Goal: Task Accomplishment & Management: Manage account settings

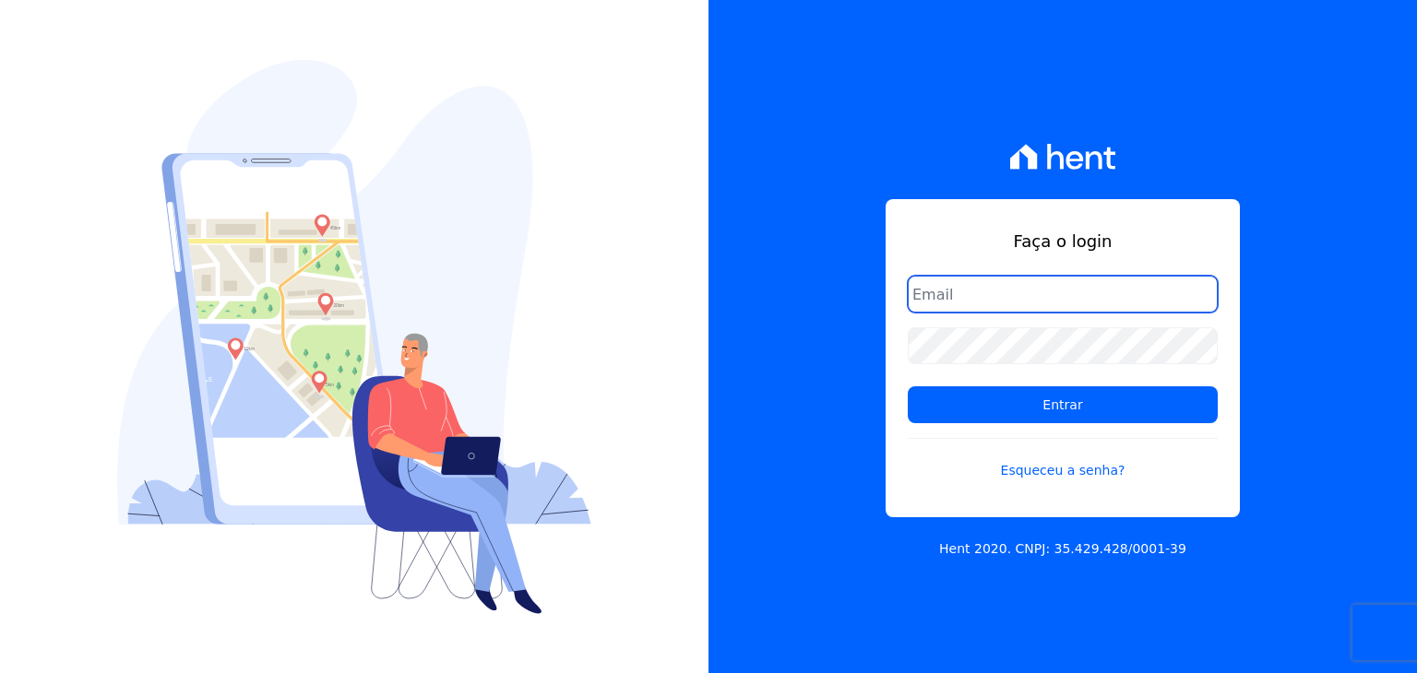
type input "[PERSON_NAME][EMAIL_ADDRESS][DOMAIN_NAME]"
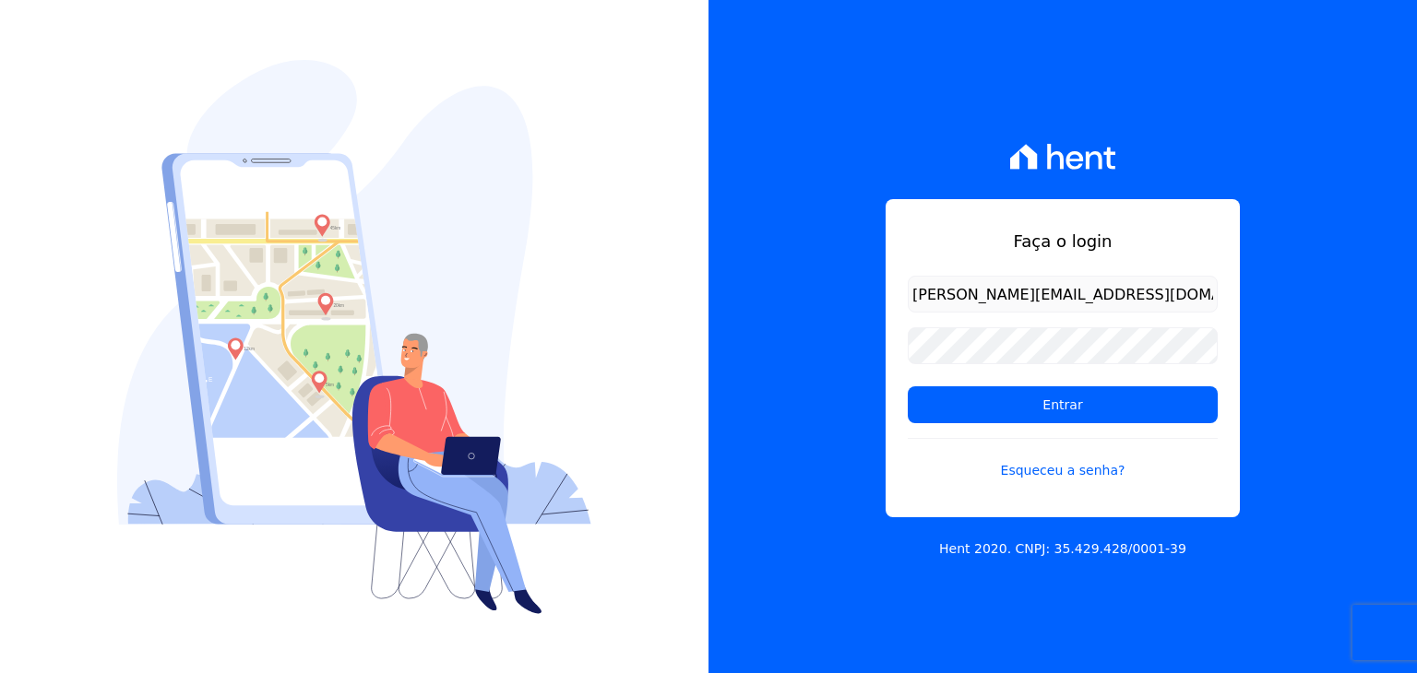
click at [958, 434] on form "guilherme.farias@priori.com.vc Entrar Esqueceu a senha?" at bounding box center [1063, 389] width 310 height 227
click at [960, 419] on input "Entrar" at bounding box center [1063, 404] width 310 height 37
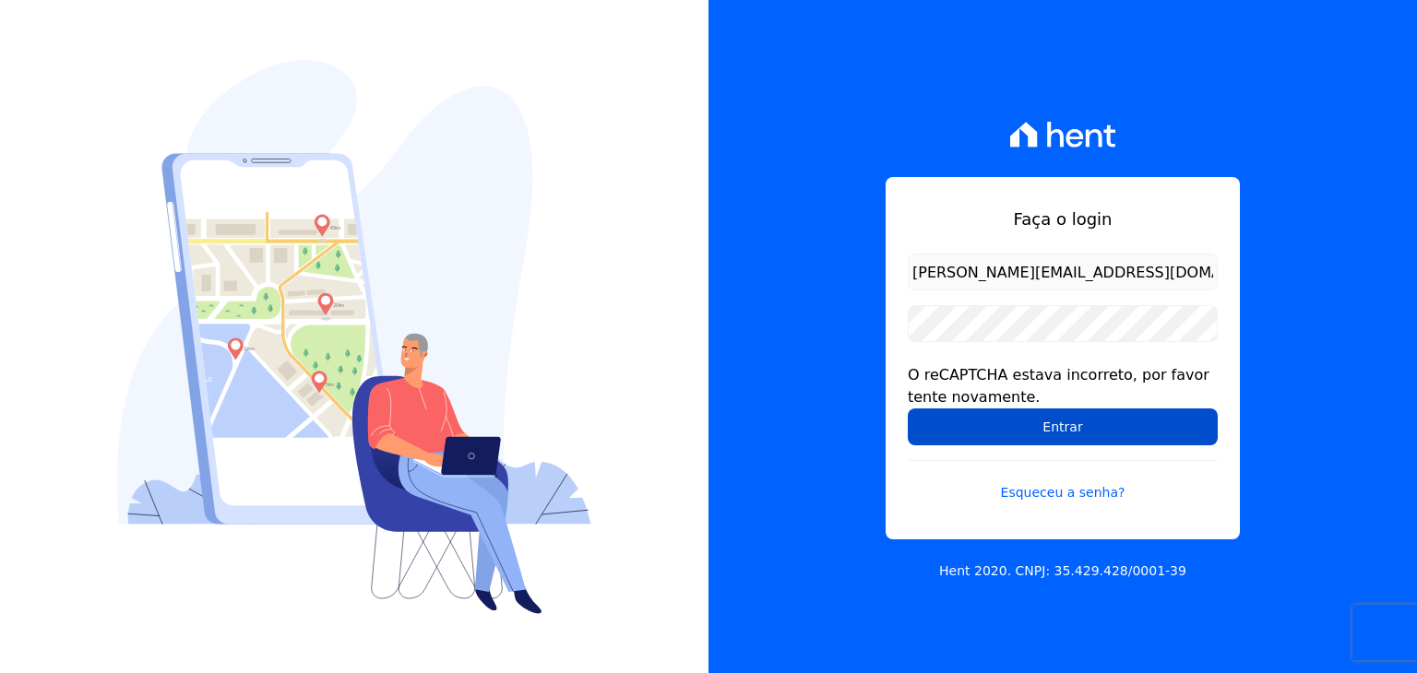
click at [972, 421] on input "Entrar" at bounding box center [1063, 427] width 310 height 37
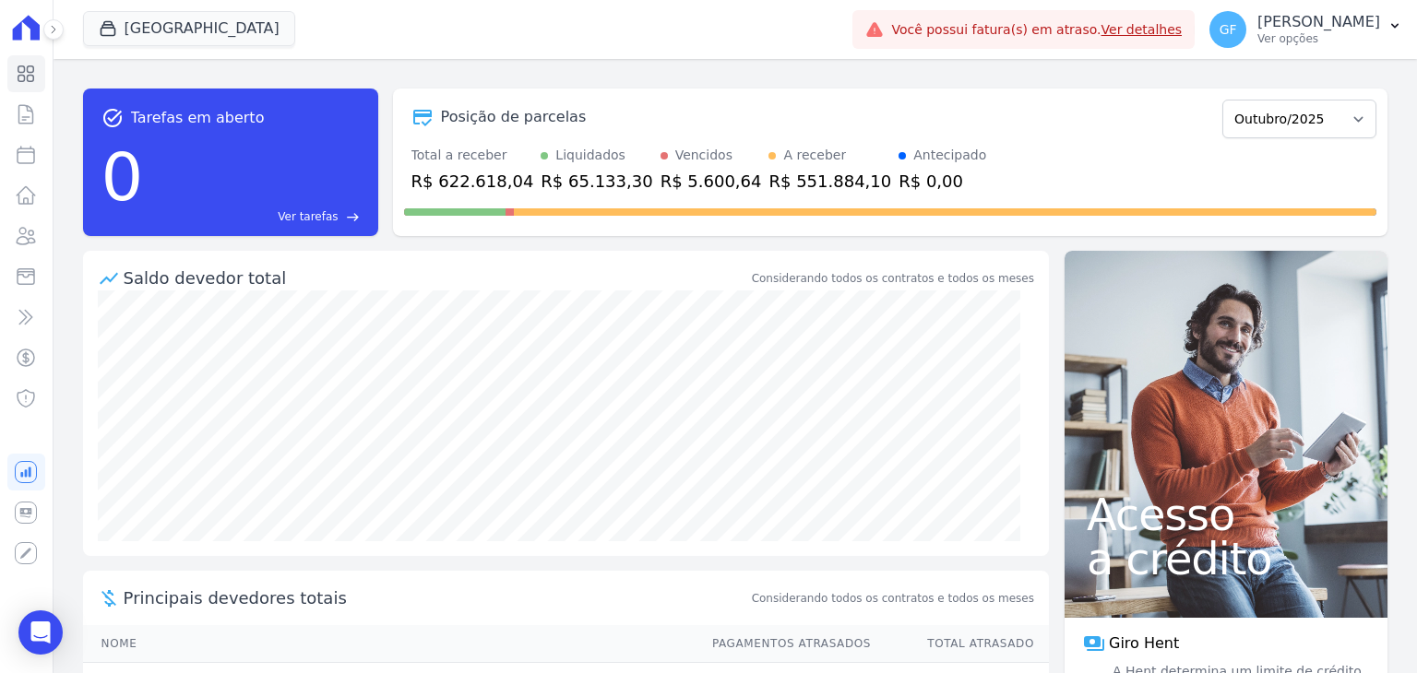
click at [1323, 66] on div "task_alt Tarefas em aberto 0 Ver tarefas east Posição de parcelas Maio/2021 Jun…" at bounding box center [734, 366] width 1363 height 614
click at [1324, 42] on p "Ver opções" at bounding box center [1318, 38] width 123 height 15
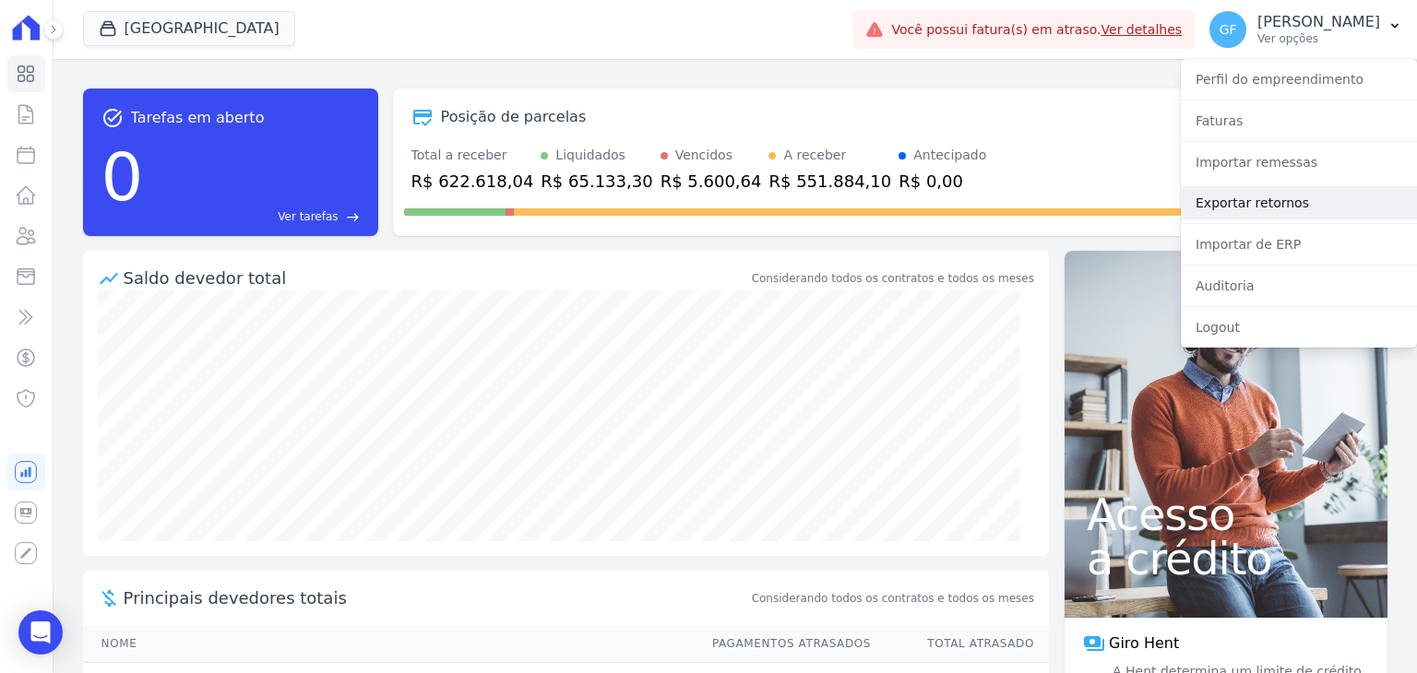
click at [1273, 204] on link "Exportar retornos" at bounding box center [1299, 202] width 236 height 33
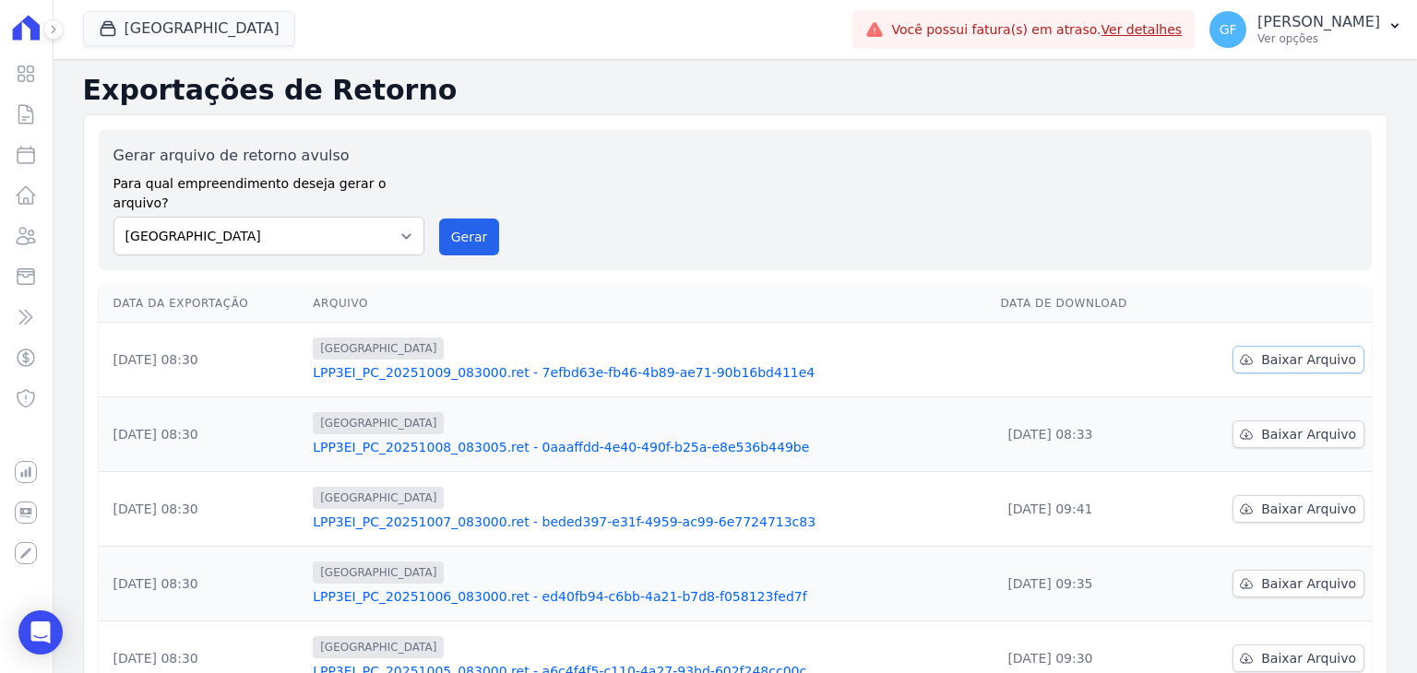
click at [1272, 346] on link "Baixar Arquivo" at bounding box center [1298, 360] width 132 height 28
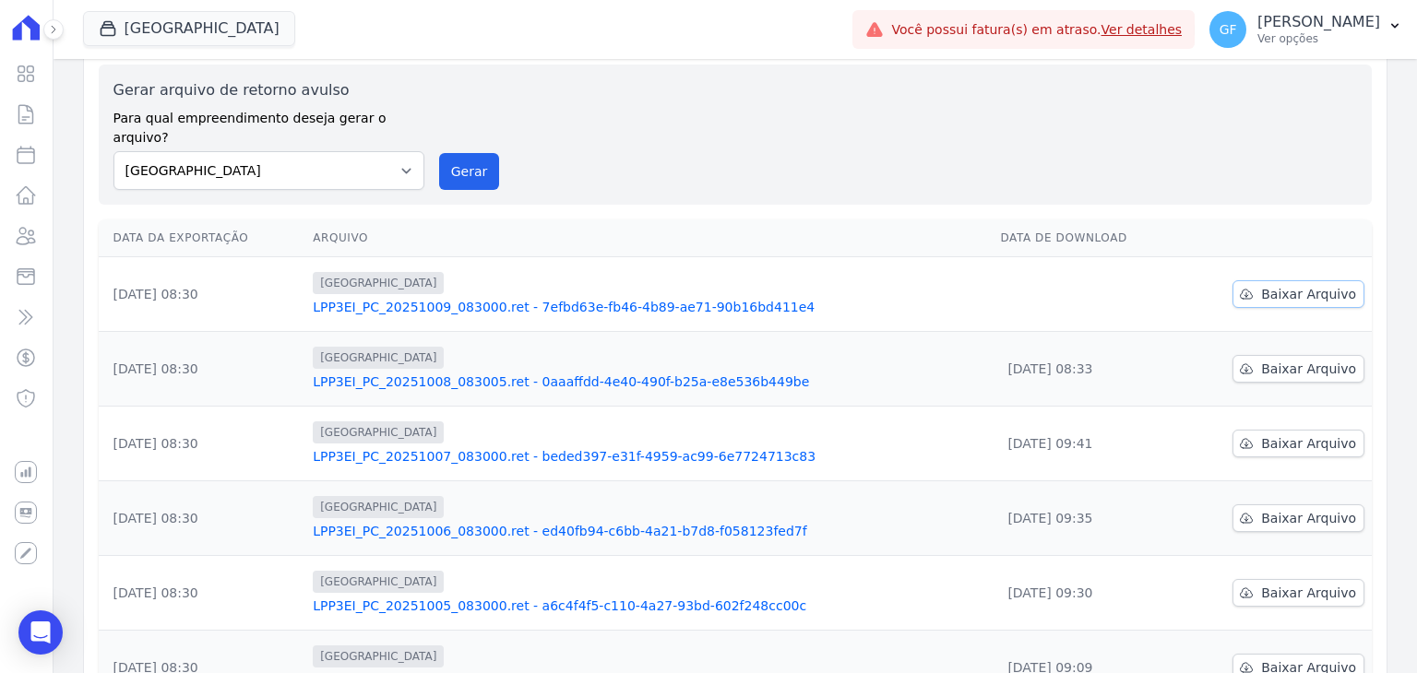
scroll to position [92, 0]
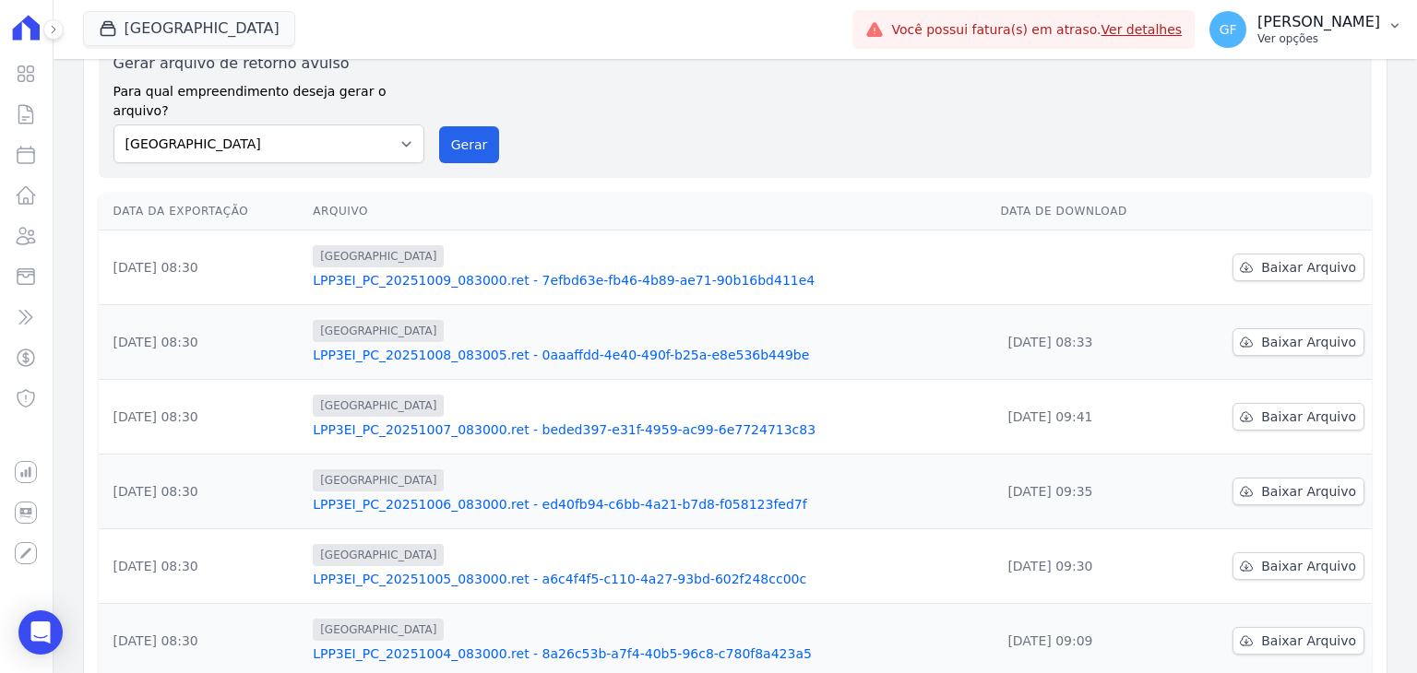
click at [1317, 20] on p "[PERSON_NAME]" at bounding box center [1318, 22] width 123 height 18
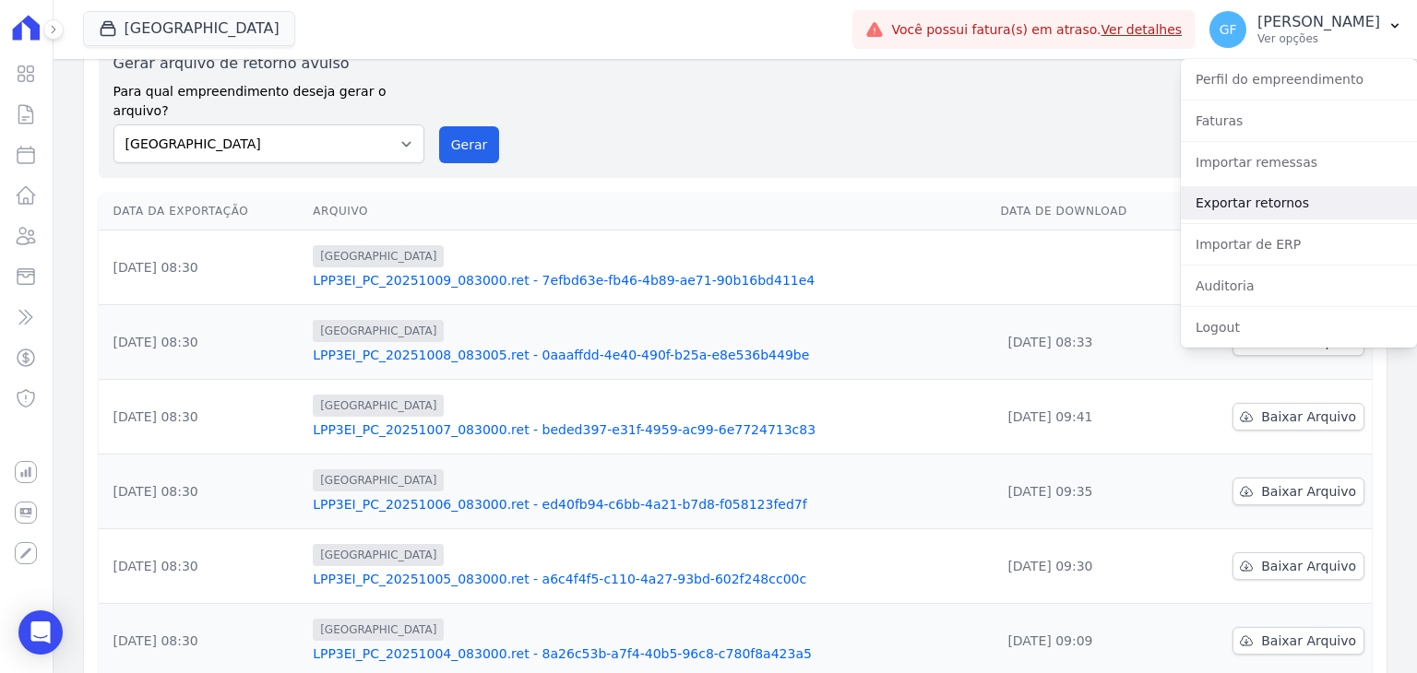
click at [1270, 196] on link "Exportar retornos" at bounding box center [1299, 202] width 236 height 33
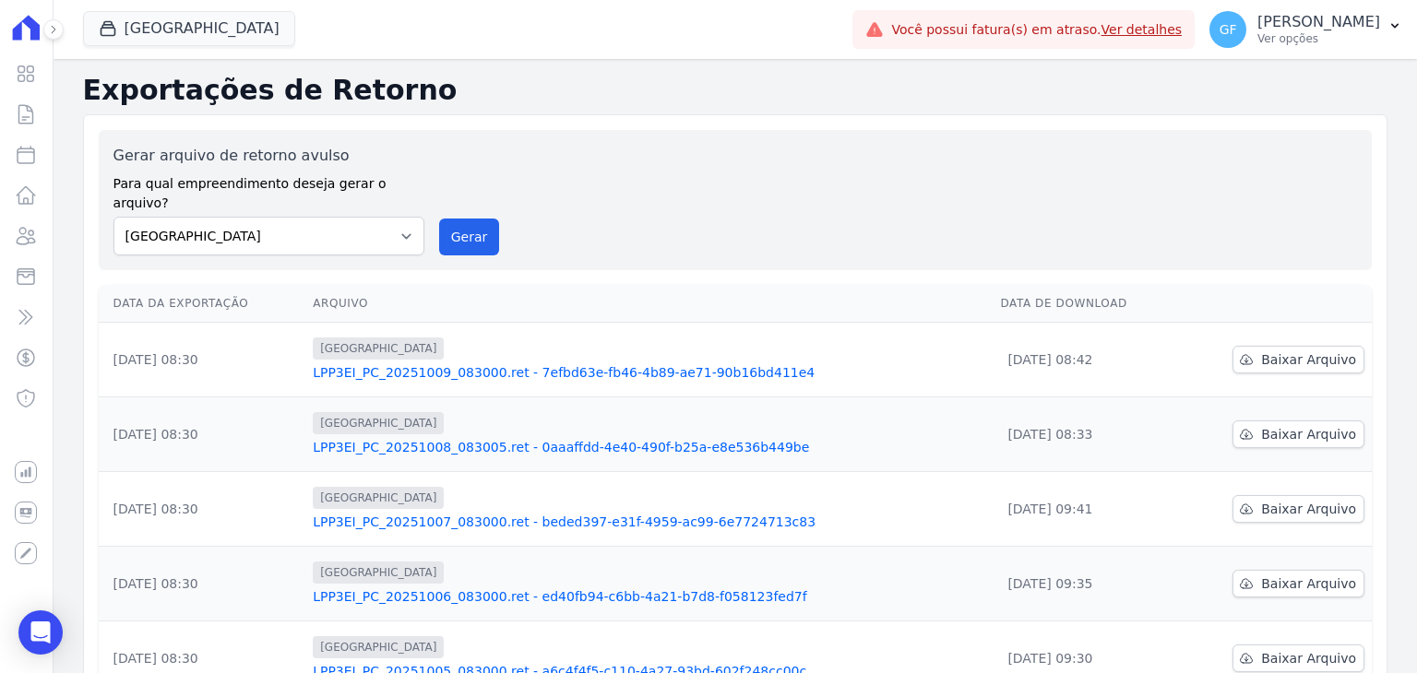
click at [63, 34] on div "[GEOGRAPHIC_DATA] Você possui apenas um empreendimento Aplicar Você possui fatu…" at bounding box center [734, 29] width 1363 height 59
click at [59, 34] on button at bounding box center [53, 29] width 20 height 20
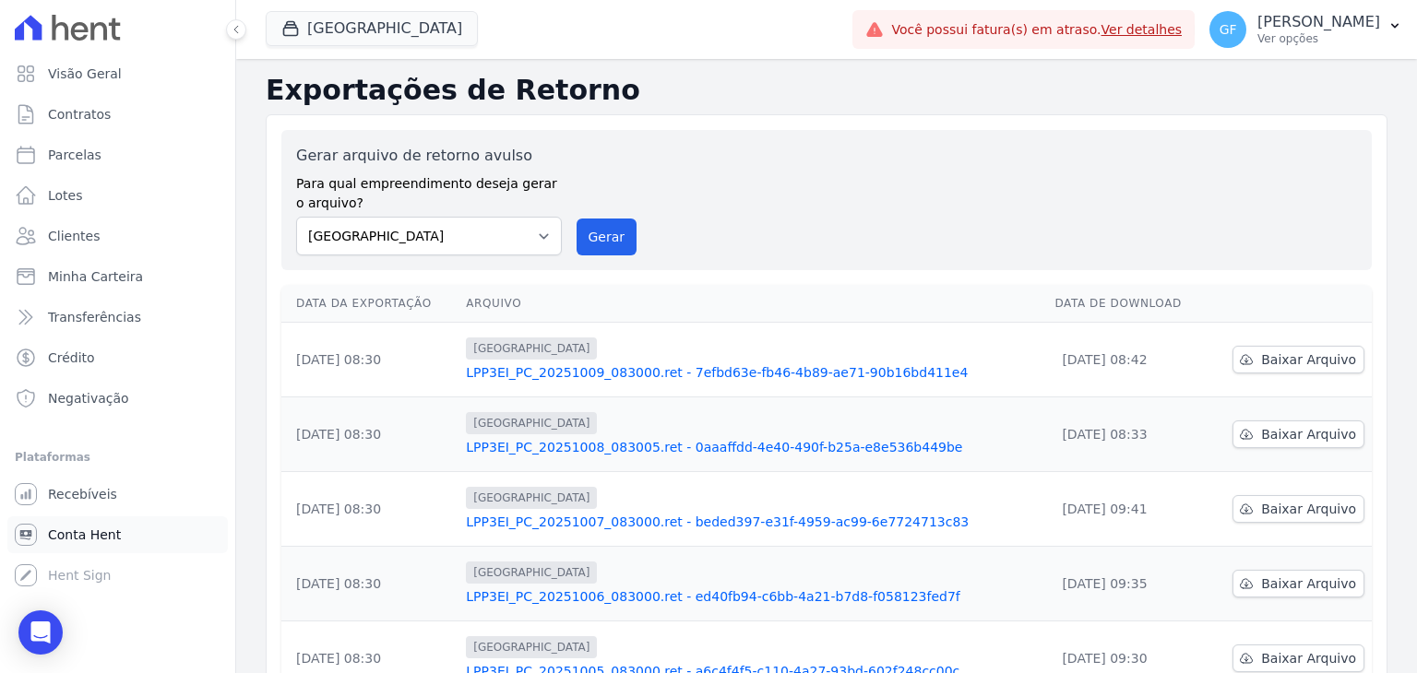
click at [63, 536] on span "Conta Hent" at bounding box center [84, 535] width 73 height 18
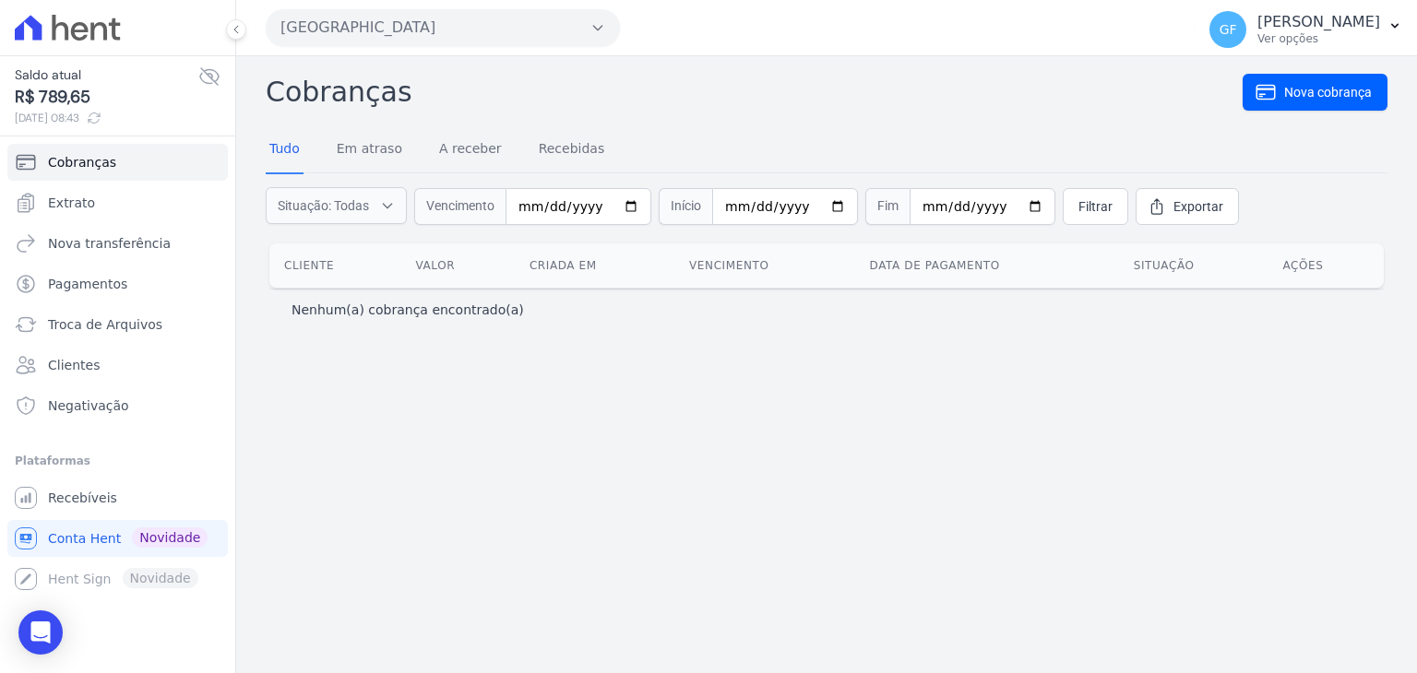
click at [200, 78] on icon at bounding box center [209, 76] width 22 height 22
click at [85, 208] on span "Extrato" at bounding box center [71, 203] width 47 height 18
